Goal: Check status

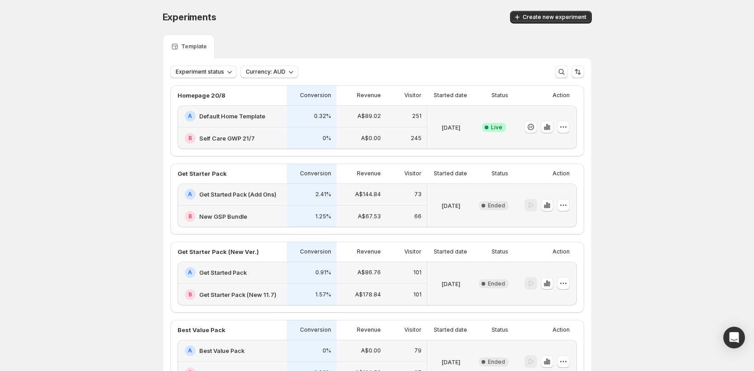
click at [556, 127] on div at bounding box center [547, 127] width 45 height 13
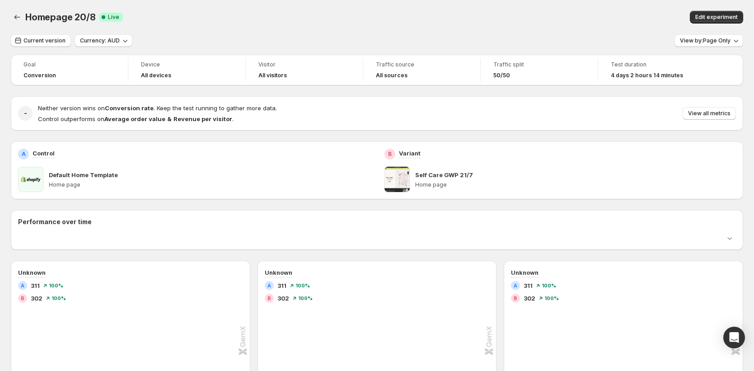
click at [554, 128] on div "- Neither version wins on Conversion rate . Keep the test running to gather mor…" at bounding box center [377, 113] width 733 height 34
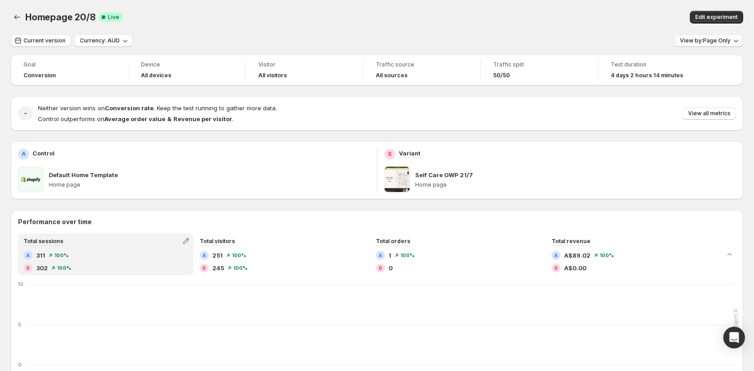
click at [726, 37] on button "View by: Page Only" at bounding box center [709, 40] width 69 height 13
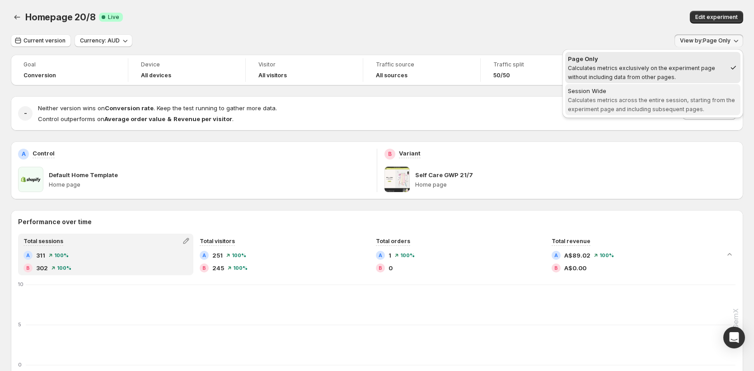
click at [647, 94] on div "Session Wide" at bounding box center [653, 90] width 170 height 9
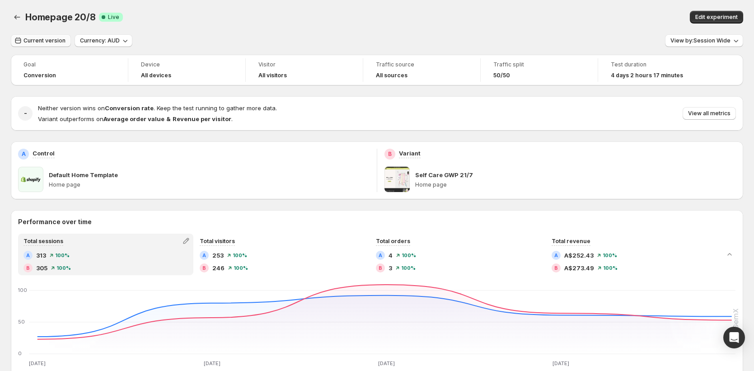
click at [51, 45] on button "Current version" at bounding box center [41, 40] width 60 height 13
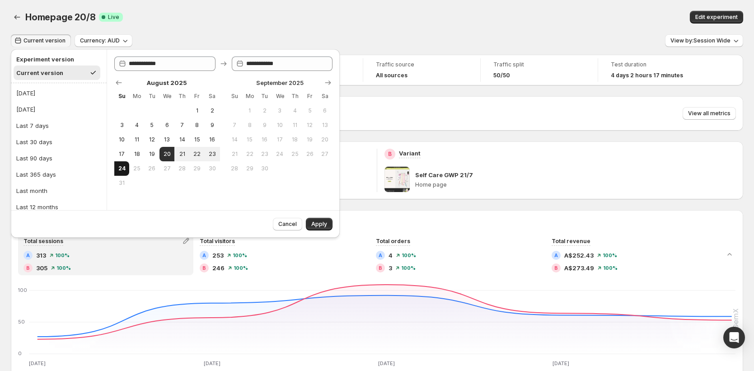
click at [127, 167] on button "24" at bounding box center [121, 168] width 15 height 14
type input "**********"
click at [127, 167] on button "24" at bounding box center [121, 168] width 15 height 14
click at [321, 223] on span "Apply" at bounding box center [319, 224] width 16 height 7
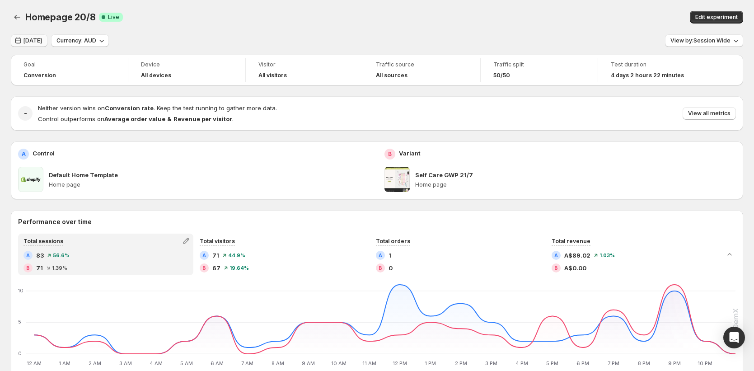
click at [26, 39] on span "[DATE]" at bounding box center [32, 40] width 19 height 7
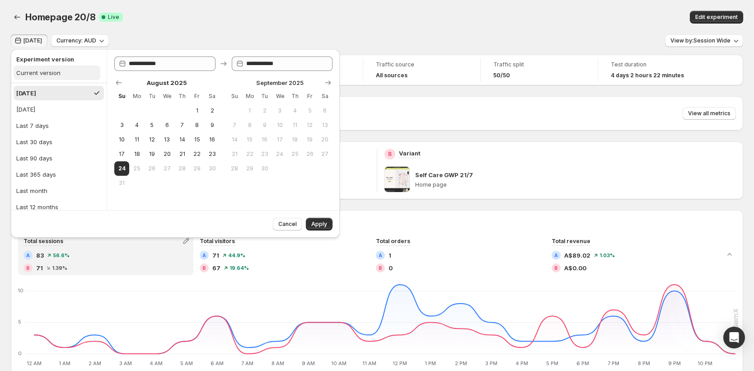
click at [53, 70] on div "Current version" at bounding box center [38, 72] width 44 height 9
type input "**********"
click at [313, 221] on span "Apply" at bounding box center [319, 224] width 16 height 7
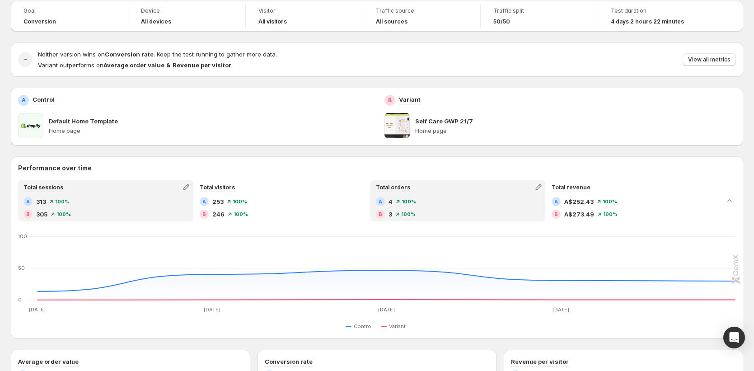
scroll to position [49, 0]
